Goal: Check status

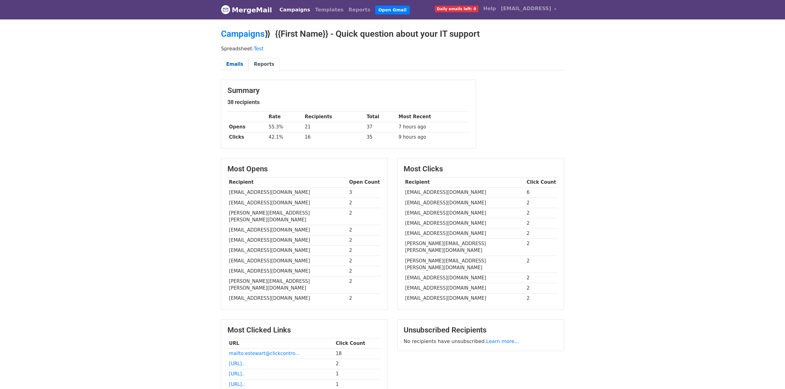
click at [237, 67] on link "Emails" at bounding box center [234, 64] width 27 height 13
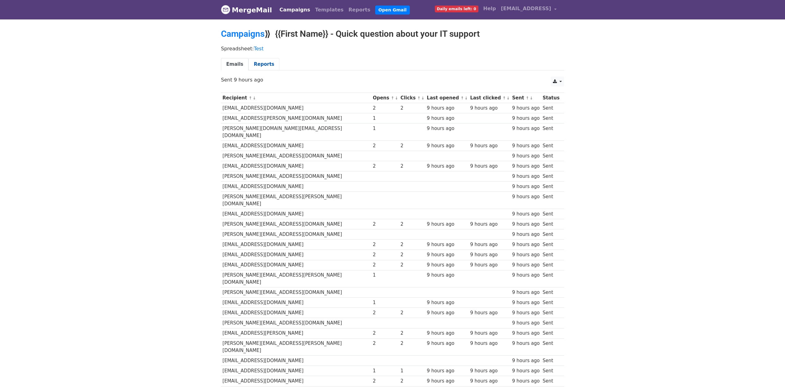
click at [259, 65] on link "Reports" at bounding box center [263, 64] width 31 height 13
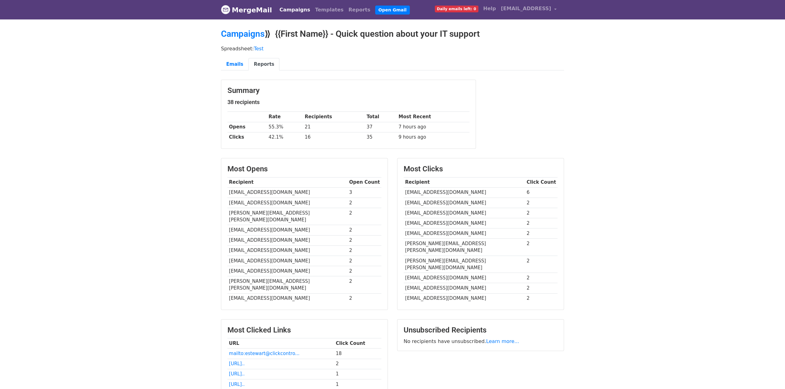
click at [551, 130] on div "Summary 38 recipients Rate Recipients Total Most Recent Opens 55.3% 21 37 7 hou…" at bounding box center [392, 117] width 352 height 75
drag, startPoint x: 260, startPoint y: 128, endPoint x: 287, endPoint y: 128, distance: 27.5
click at [287, 128] on tr "Opens 55.3% 21 37 7 hours ago" at bounding box center [348, 127] width 242 height 10
click at [638, 275] on body "MergeMail Campaigns Templates Reports Open Gmail Daily emails left: 0 Help este…" at bounding box center [392, 244] width 785 height 488
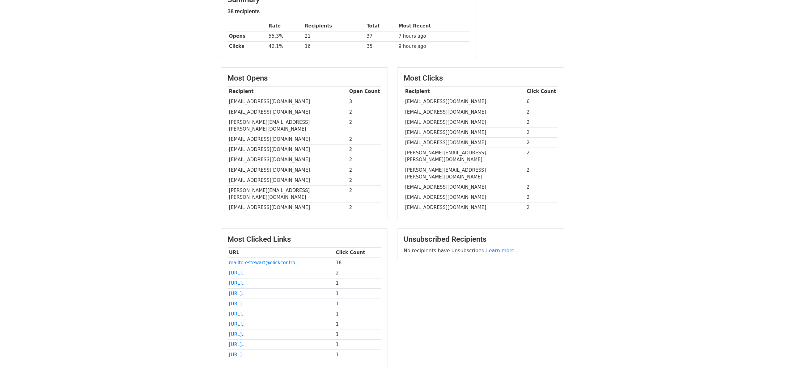
scroll to position [113, 0]
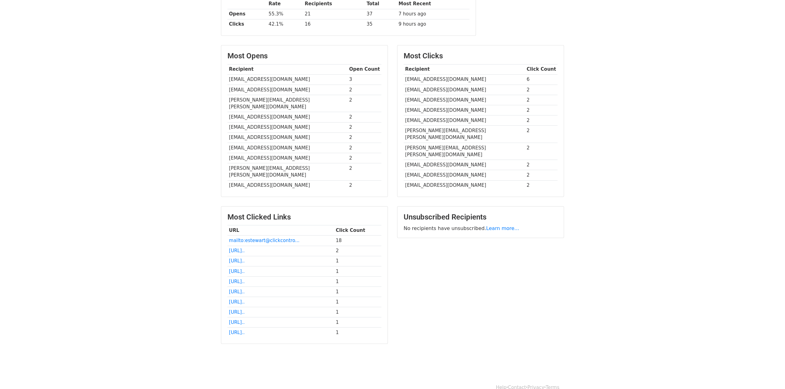
drag, startPoint x: 658, startPoint y: 264, endPoint x: 654, endPoint y: 266, distance: 4.2
click at [657, 265] on body "MergeMail Campaigns Templates Reports Open Gmail Daily emails left: 0 Help este…" at bounding box center [392, 131] width 785 height 488
drag, startPoint x: 147, startPoint y: 249, endPoint x: 142, endPoint y: 249, distance: 4.6
click at [142, 249] on body "MergeMail Campaigns Templates Reports Open Gmail Daily emails left: 0 Help este…" at bounding box center [392, 131] width 785 height 488
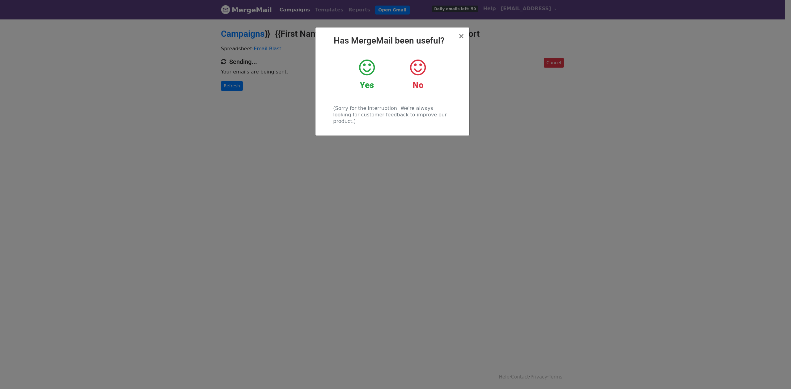
click at [369, 72] on icon at bounding box center [367, 67] width 16 height 19
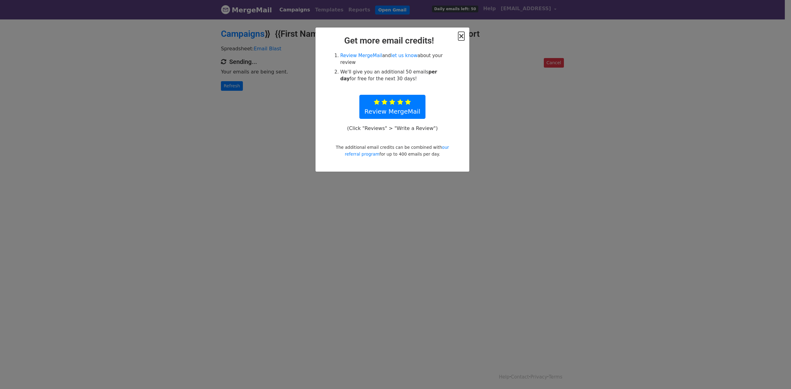
click at [461, 38] on span "×" at bounding box center [461, 36] width 6 height 9
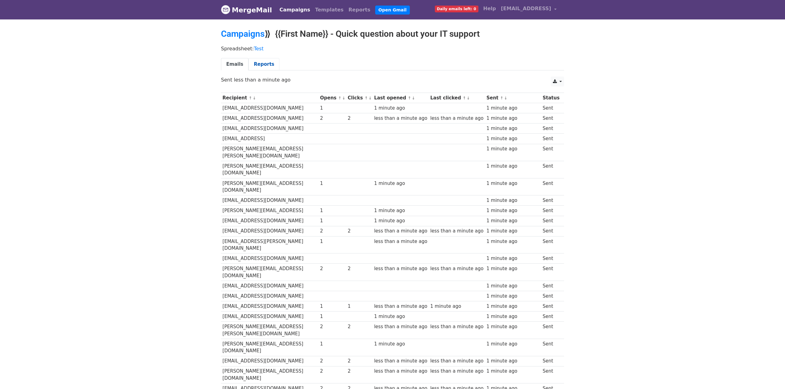
click at [264, 68] on link "Reports" at bounding box center [263, 64] width 31 height 13
